Goal: Task Accomplishment & Management: Use online tool/utility

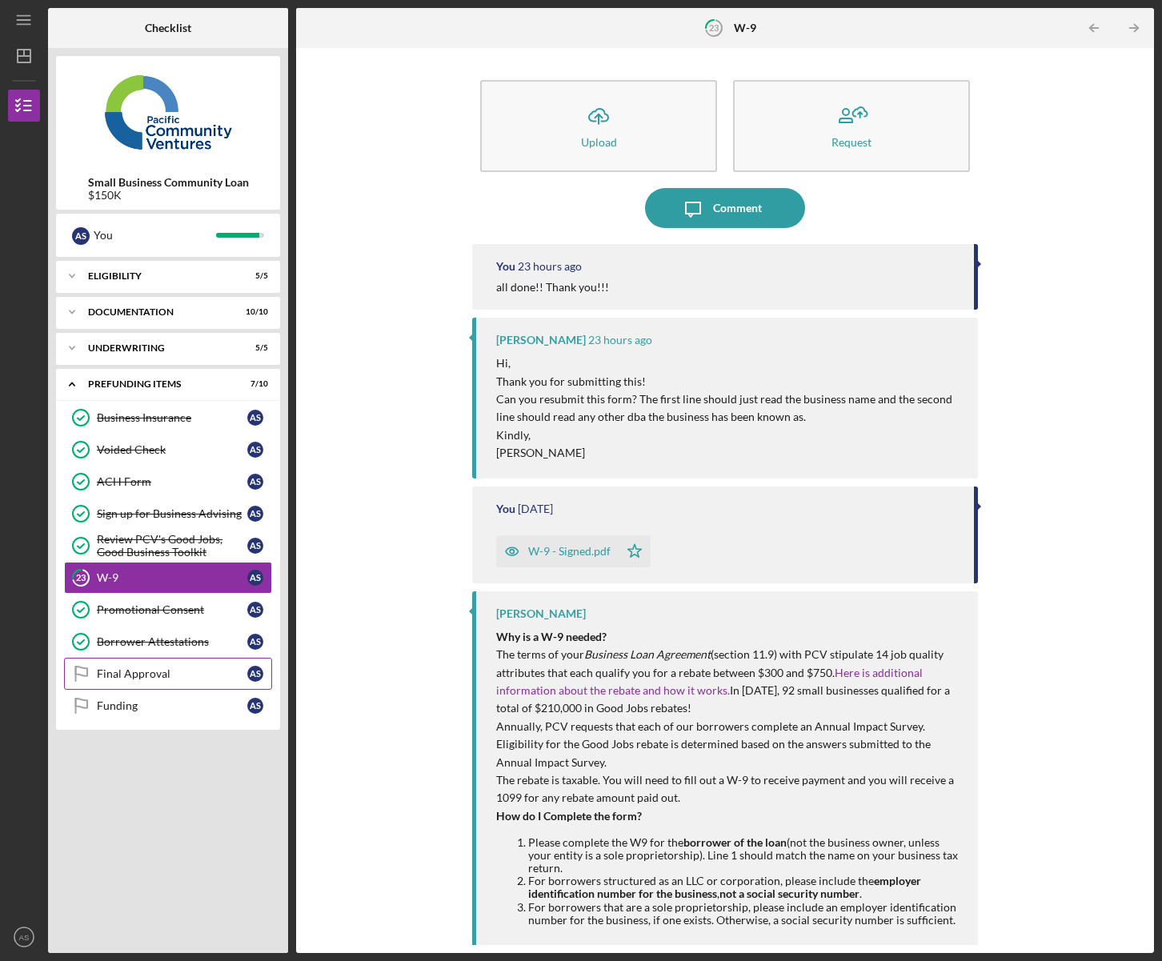
click at [158, 676] on div "Final Approval" at bounding box center [172, 673] width 150 height 13
